Goal: Task Accomplishment & Management: Use online tool/utility

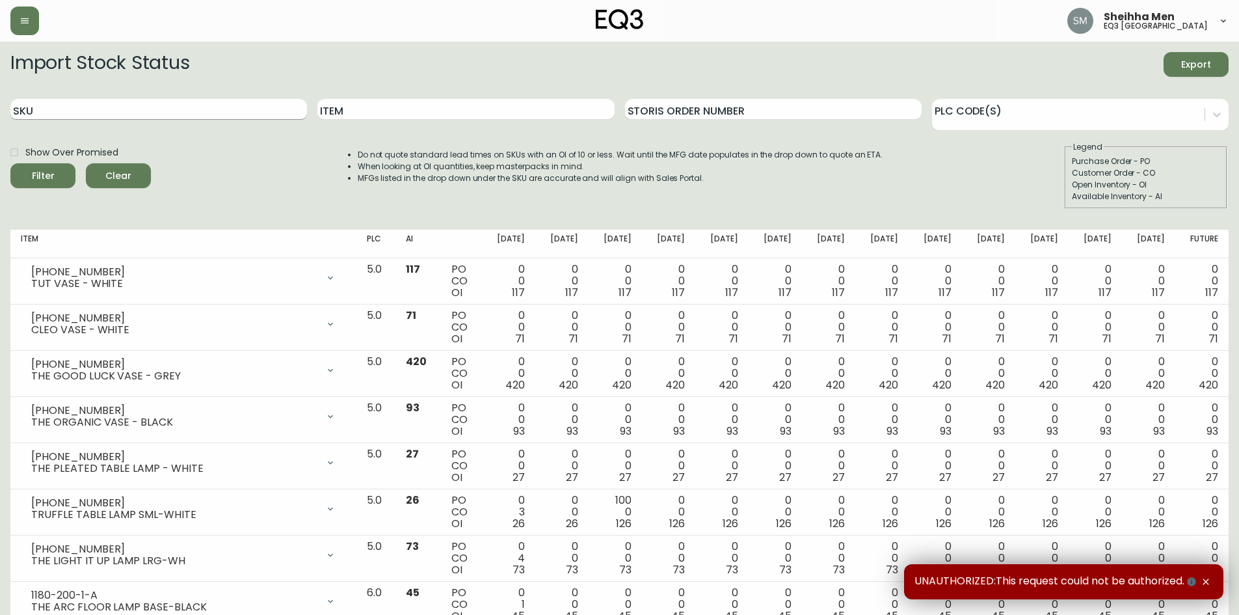
click at [213, 110] on input "SKU" at bounding box center [158, 109] width 297 height 21
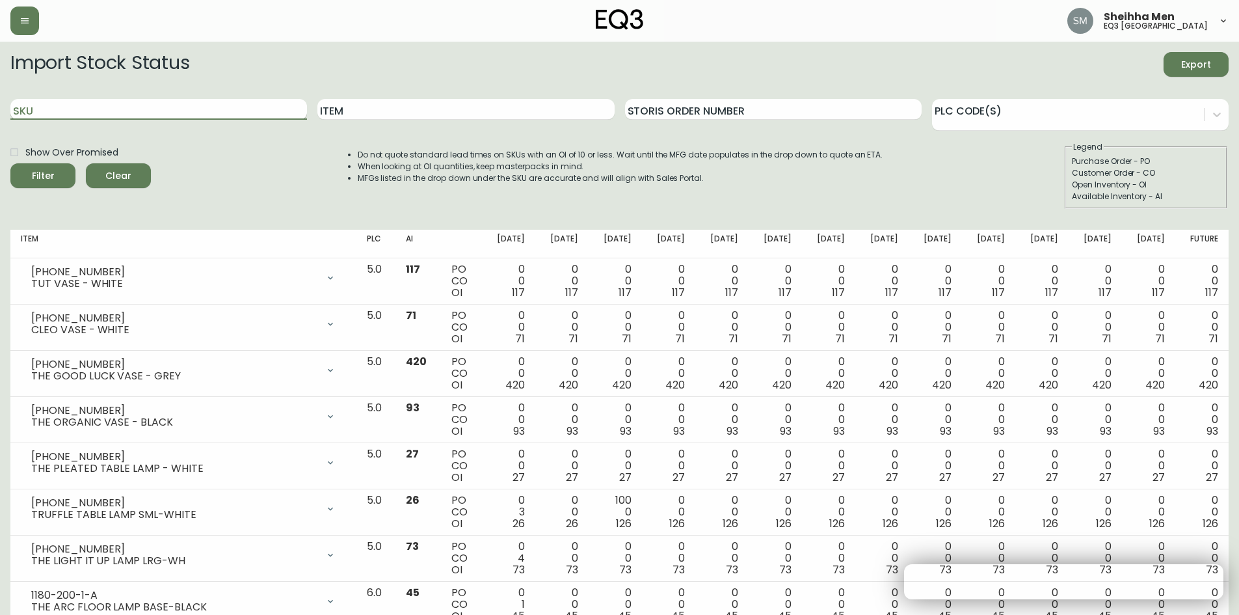
click at [213, 110] on input "SKU" at bounding box center [158, 109] width 297 height 21
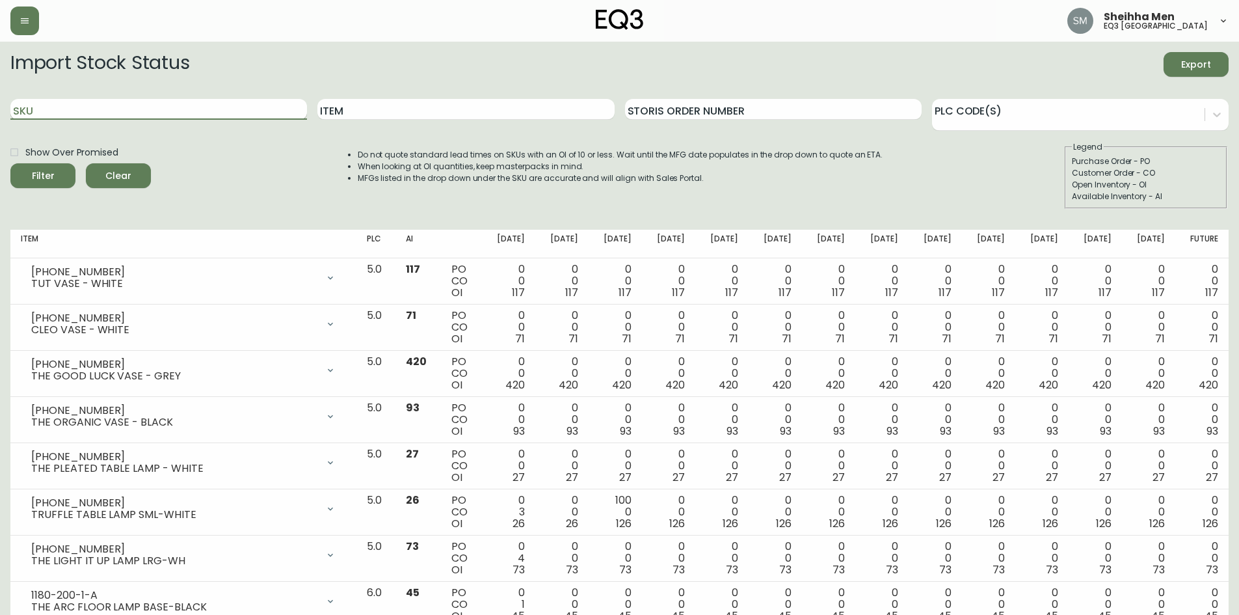
paste input "[PHONE_NUMBER]"
type input "[PHONE_NUMBER]"
click at [38, 171] on icon "submit" at bounding box center [38, 174] width 14 height 14
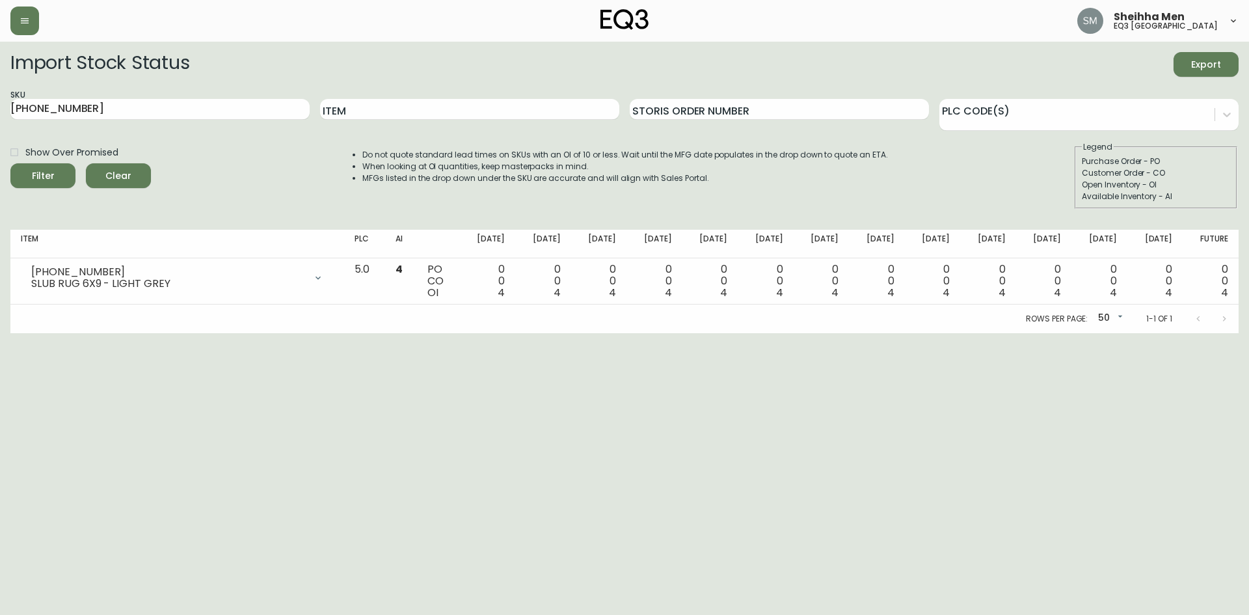
click at [1166, 333] on html "Sheihha Men eq3 [GEOGRAPHIC_DATA] Import Stock Status Export SKU [PHONE_NUMBER]…" at bounding box center [624, 166] width 1249 height 333
